Goal: Transaction & Acquisition: Purchase product/service

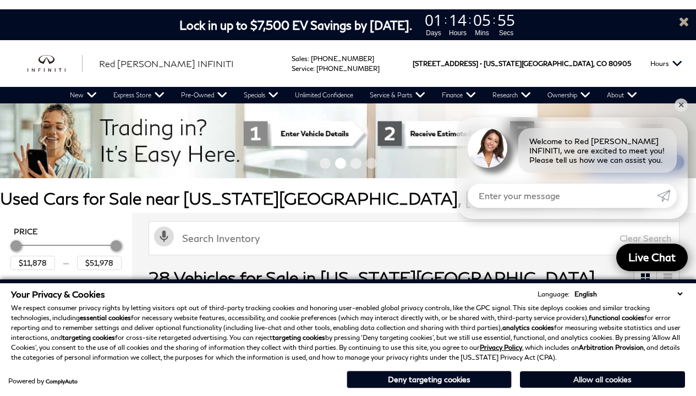
click at [603, 380] on button "Allow all cookies" at bounding box center [602, 380] width 165 height 17
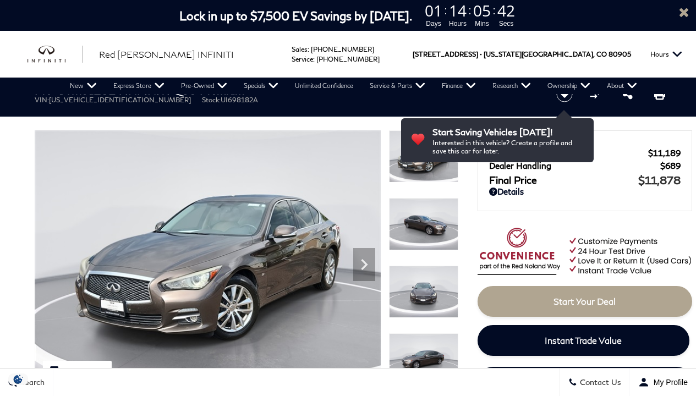
scroll to position [956, 0]
